Goal: Information Seeking & Learning: Find specific fact

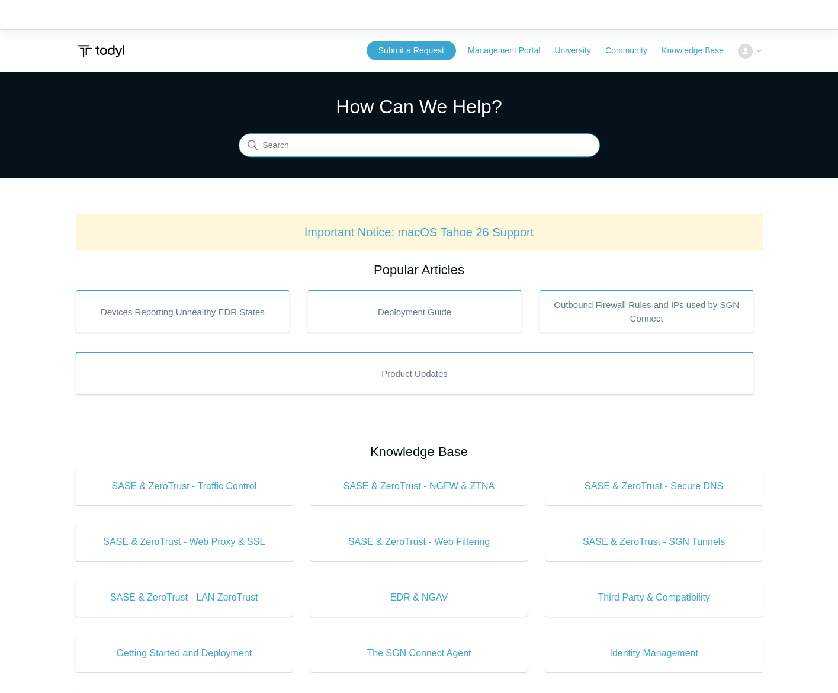
click at [389, 138] on input "Search" at bounding box center [419, 146] width 361 height 24
type input "sgn error codes"
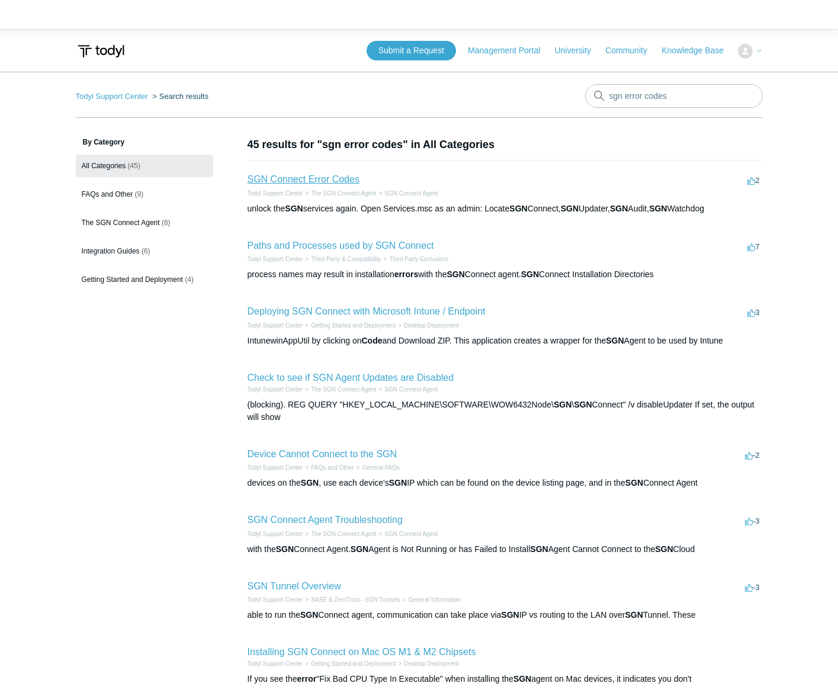
click at [316, 175] on link "SGN Connect Error Codes" at bounding box center [304, 179] width 112 height 10
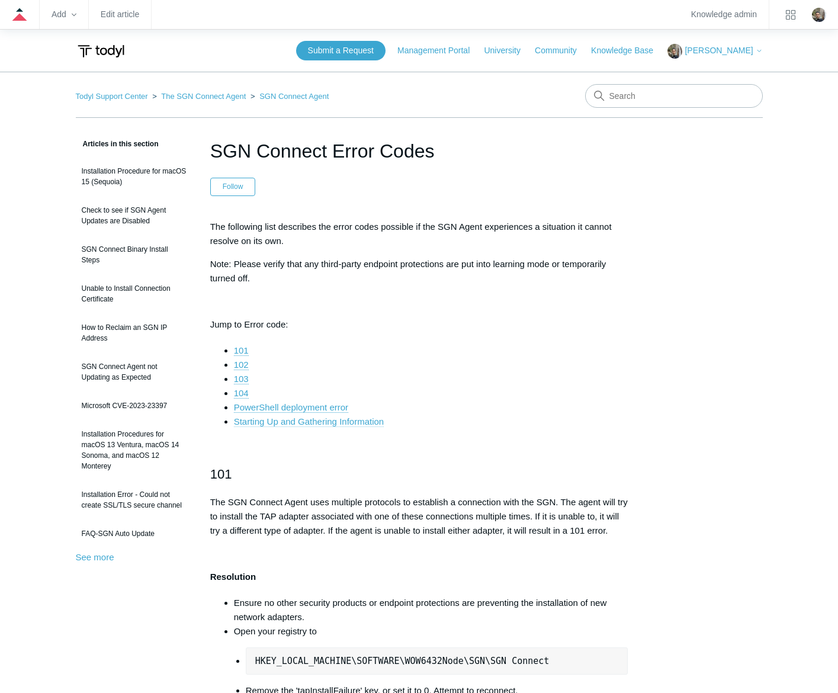
click at [315, 421] on link "Starting Up and Gathering Information" at bounding box center [309, 422] width 150 height 11
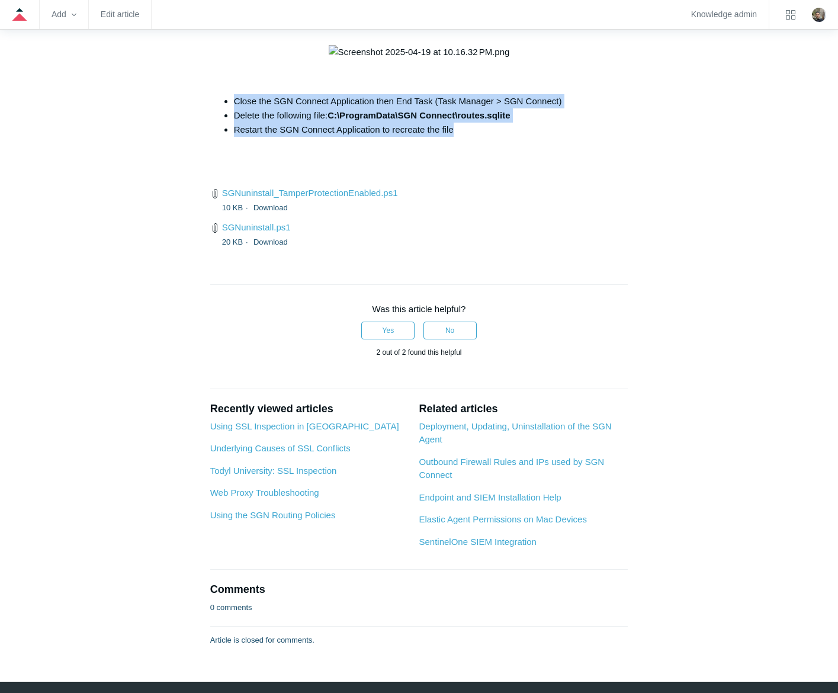
drag, startPoint x: 463, startPoint y: 321, endPoint x: 219, endPoint y: 290, distance: 246.0
copy ul "Close the SGN Connect Application then End Task (Task Manager > SGN Connect) De…"
